Goal: Transaction & Acquisition: Purchase product/service

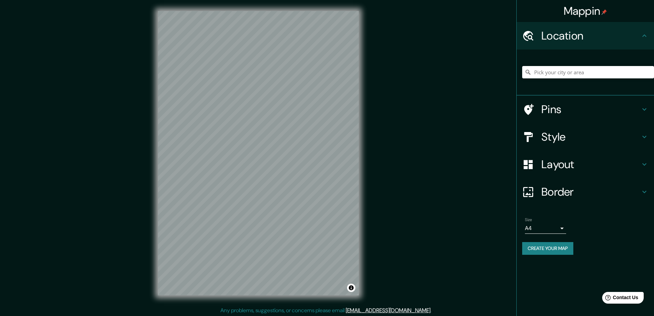
click at [553, 137] on h4 "Style" at bounding box center [591, 137] width 99 height 14
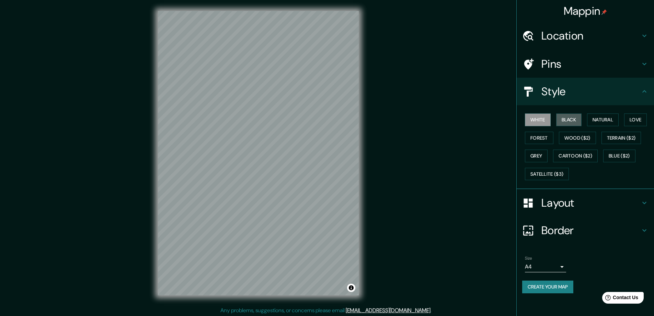
drag, startPoint x: 569, startPoint y: 121, endPoint x: 552, endPoint y: 205, distance: 86.2
click at [570, 121] on button "Black" at bounding box center [569, 119] width 26 height 13
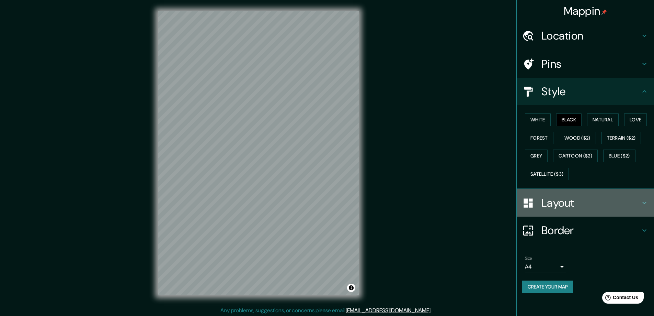
click at [552, 205] on h4 "Layout" at bounding box center [591, 203] width 99 height 14
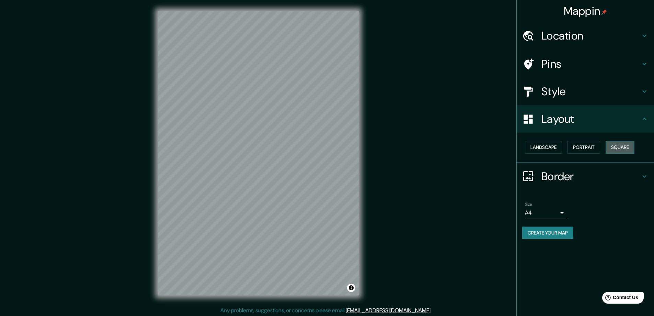
click at [625, 148] on button "Square" at bounding box center [620, 147] width 29 height 13
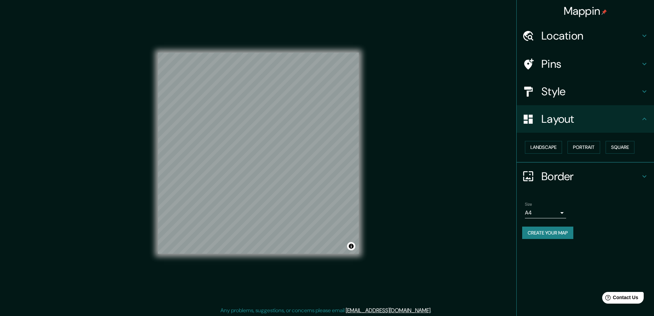
click at [563, 211] on body "Mappin Location Pins Style Layout Landscape Portrait Square Border Choose a bor…" at bounding box center [327, 158] width 654 height 316
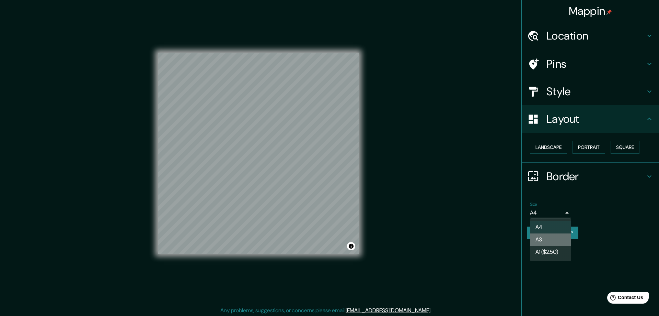
click at [540, 237] on li "A3" at bounding box center [550, 239] width 41 height 12
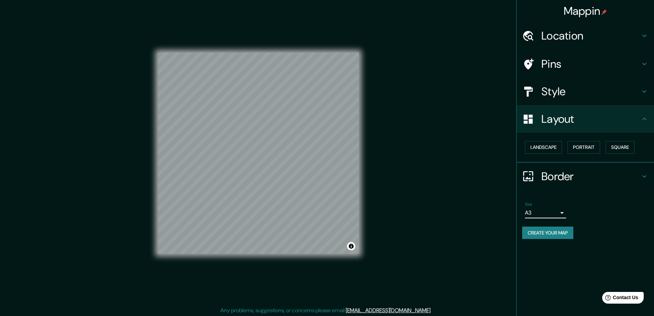
click at [566, 36] on h4 "Location" at bounding box center [591, 36] width 99 height 14
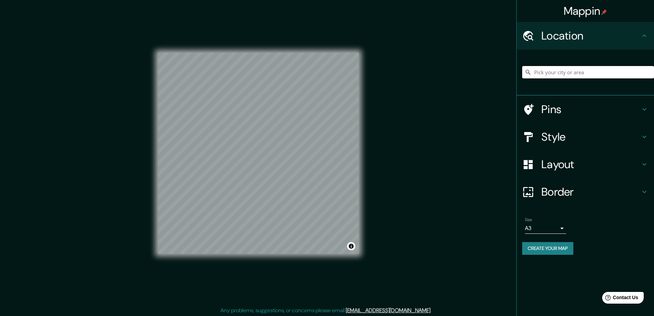
paste input "146 Bakers Gully Rd, Clarendon, South Australia 5157"
click at [158, 161] on div "© Mapbox © OpenStreetMap Improve this map" at bounding box center [258, 153] width 223 height 306
click at [555, 72] on input "146 Bakers Gully Road, Clarendon Южная Австралия 5157, Австралия" at bounding box center [588, 72] width 132 height 12
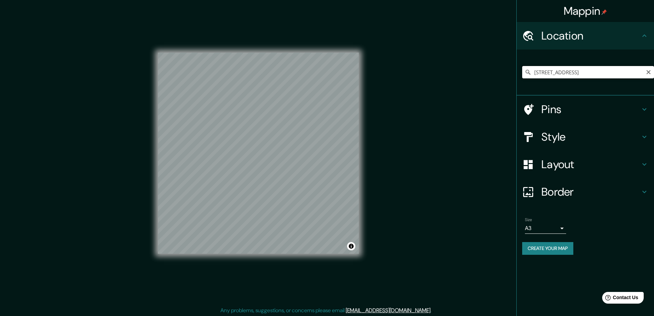
paste input "d, Clarendon, South Australia 5157"
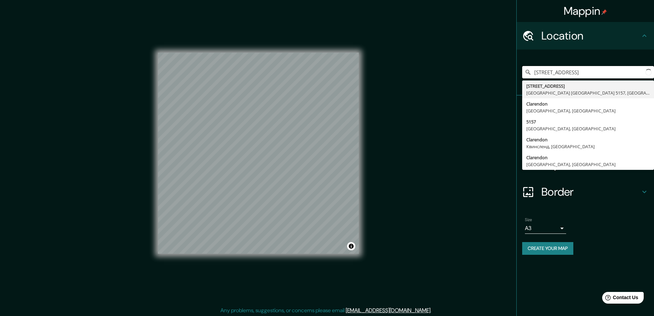
scroll to position [0, 20]
type input "146 Bakers Gully Road, Clarendon Южная Австралия 5157, Австралия"
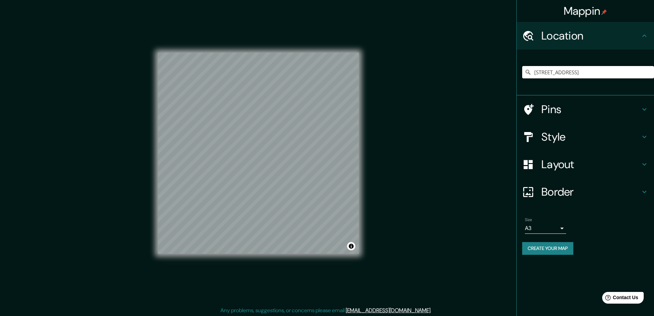
scroll to position [0, 0]
click at [551, 247] on button "Create your map" at bounding box center [547, 248] width 51 height 13
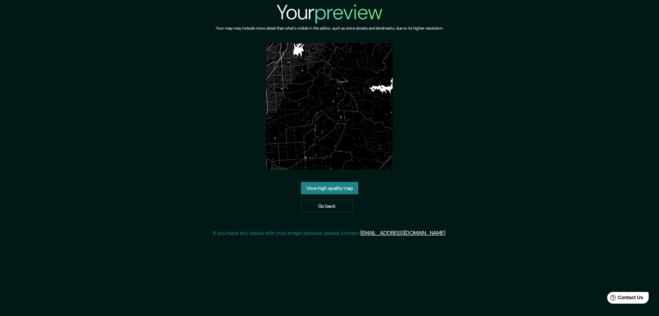
click at [341, 186] on link "View high quality map" at bounding box center [329, 188] width 57 height 13
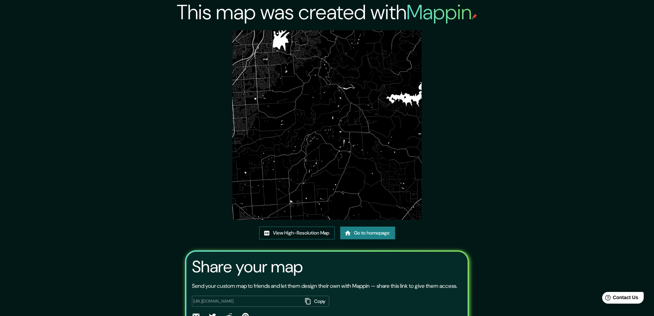
click at [291, 232] on link "View High-Resolution Map" at bounding box center [297, 232] width 76 height 13
click at [292, 233] on link "View High-Resolution Map" at bounding box center [297, 232] width 76 height 13
click at [352, 234] on link "Go to homepage" at bounding box center [367, 232] width 55 height 13
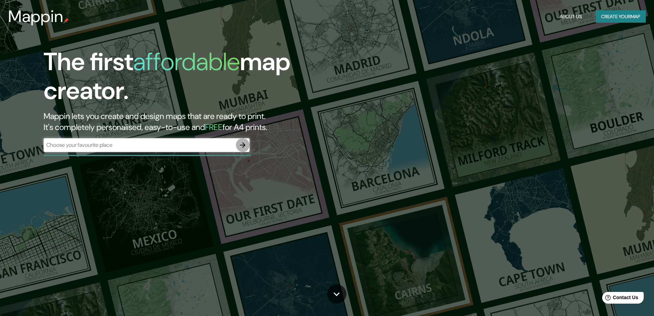
click at [243, 143] on icon "button" at bounding box center [242, 144] width 5 height 5
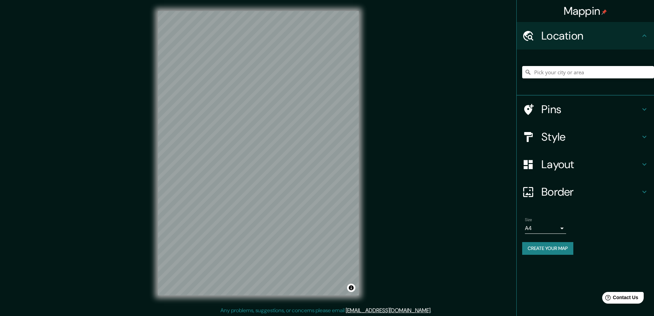
click at [464, 229] on div "Mappin Location Pins Style Layout Border Choose a border. Hint : you can make l…" at bounding box center [327, 158] width 654 height 317
click at [553, 136] on h4 "Style" at bounding box center [591, 137] width 99 height 14
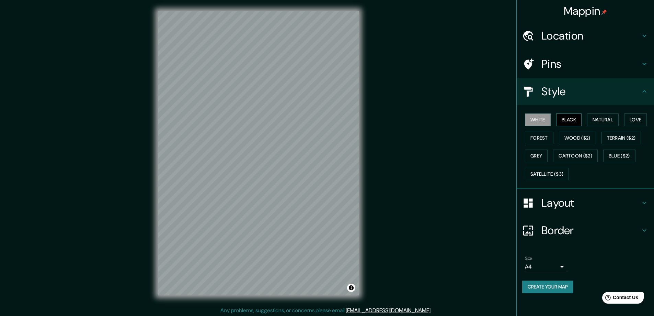
click at [571, 122] on button "Black" at bounding box center [569, 119] width 26 height 13
